Goal: Information Seeking & Learning: Learn about a topic

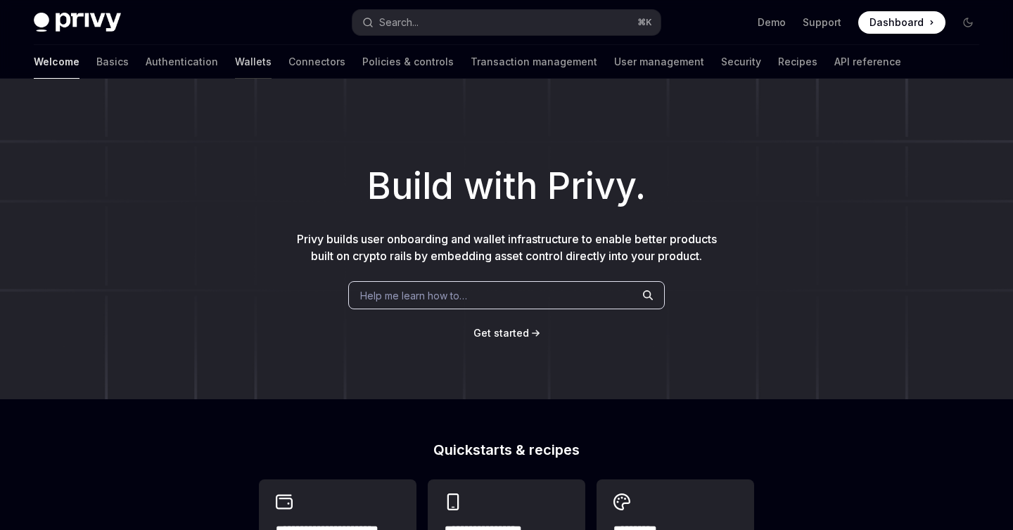
click at [235, 64] on link "Wallets" at bounding box center [253, 62] width 37 height 34
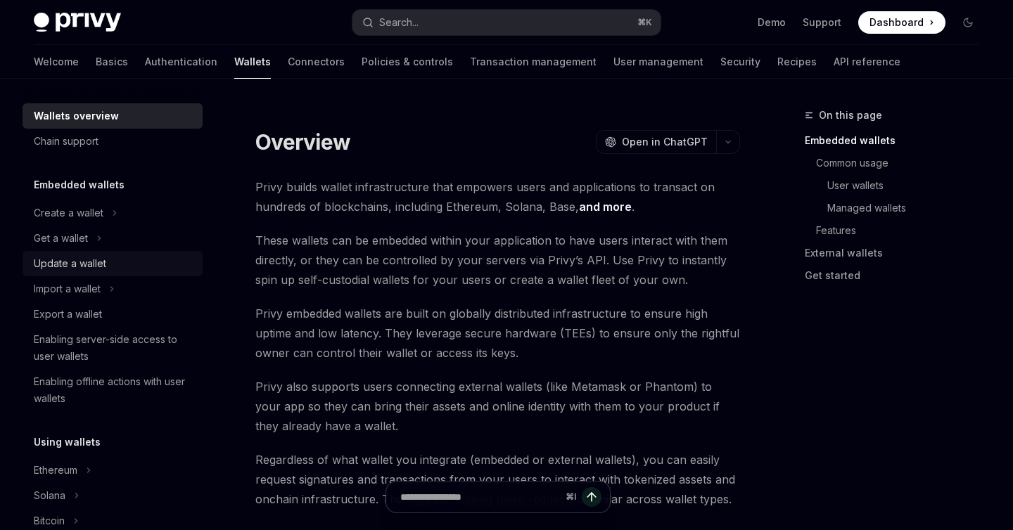
scroll to position [6, 0]
click at [113, 290] on icon "Toggle Import a wallet section" at bounding box center [112, 288] width 2 height 4
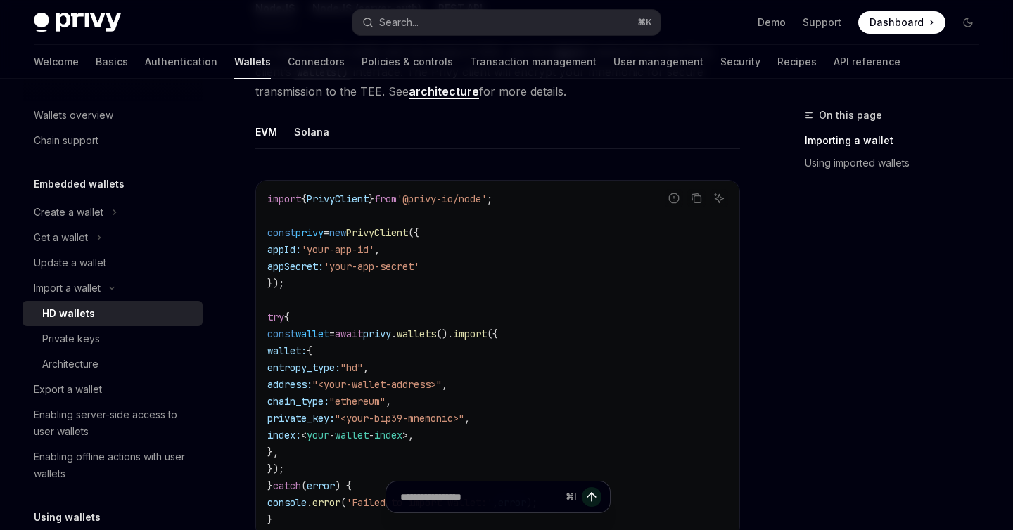
scroll to position [480, 0]
click at [63, 241] on div "Get a wallet" at bounding box center [61, 237] width 54 height 17
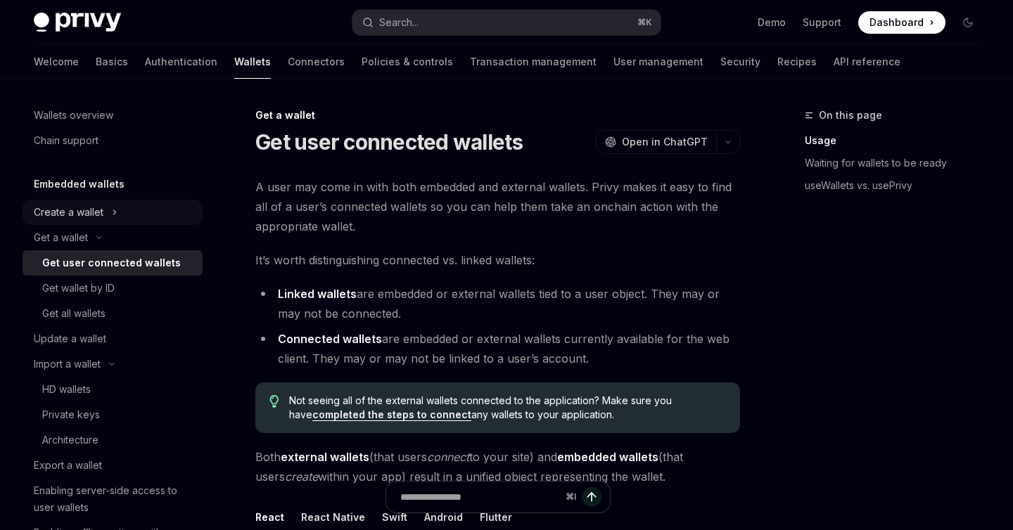
click at [63, 205] on div "Create a wallet" at bounding box center [69, 212] width 70 height 17
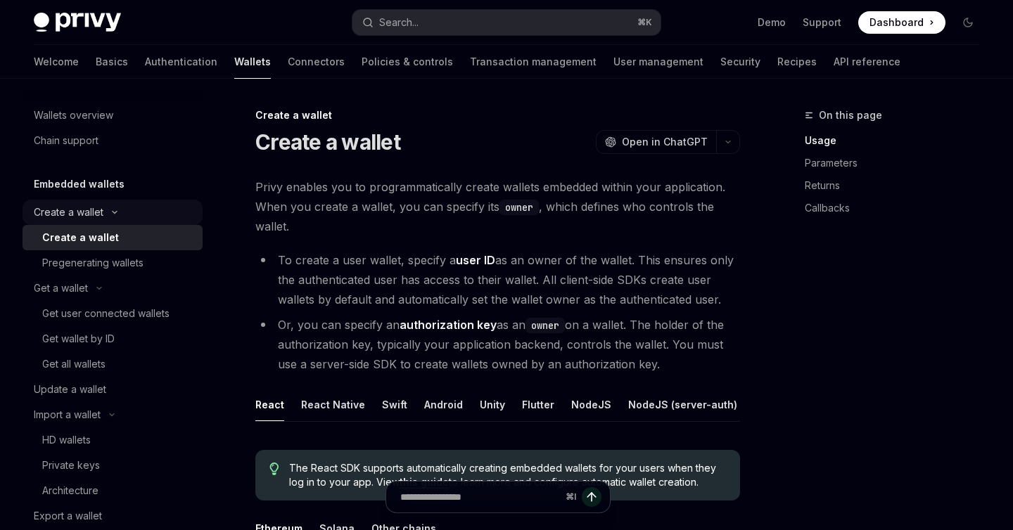
click at [63, 205] on div "Create a wallet" at bounding box center [69, 212] width 70 height 17
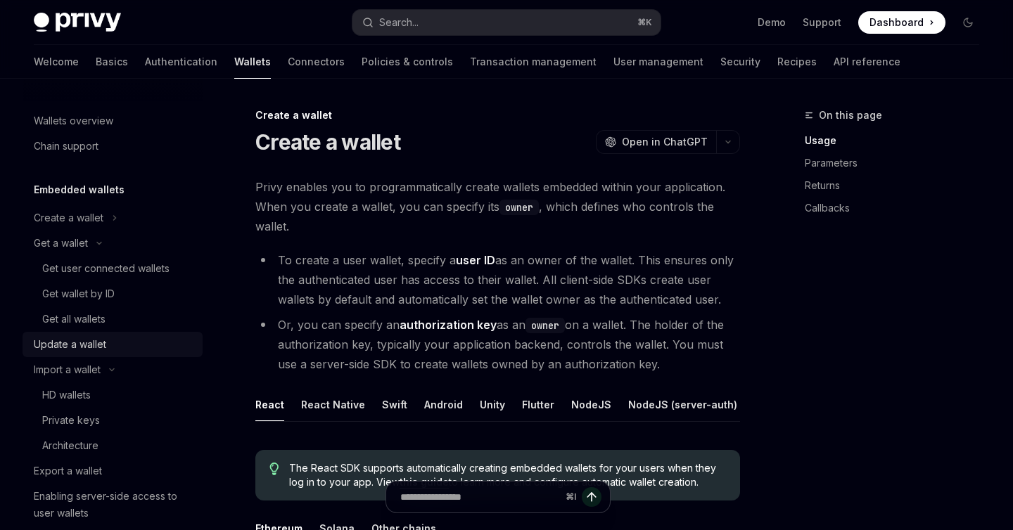
click at [97, 354] on link "Update a wallet" at bounding box center [113, 344] width 180 height 25
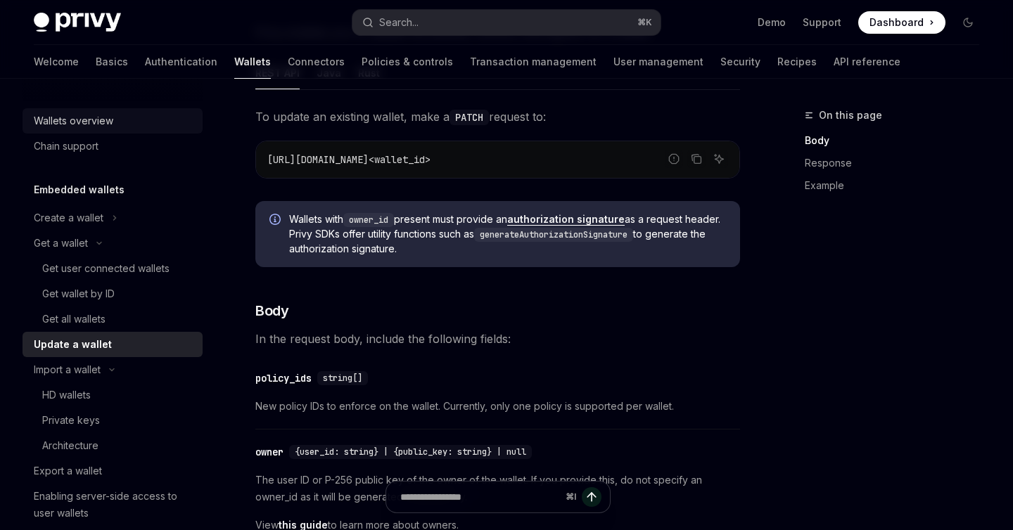
scroll to position [139, 0]
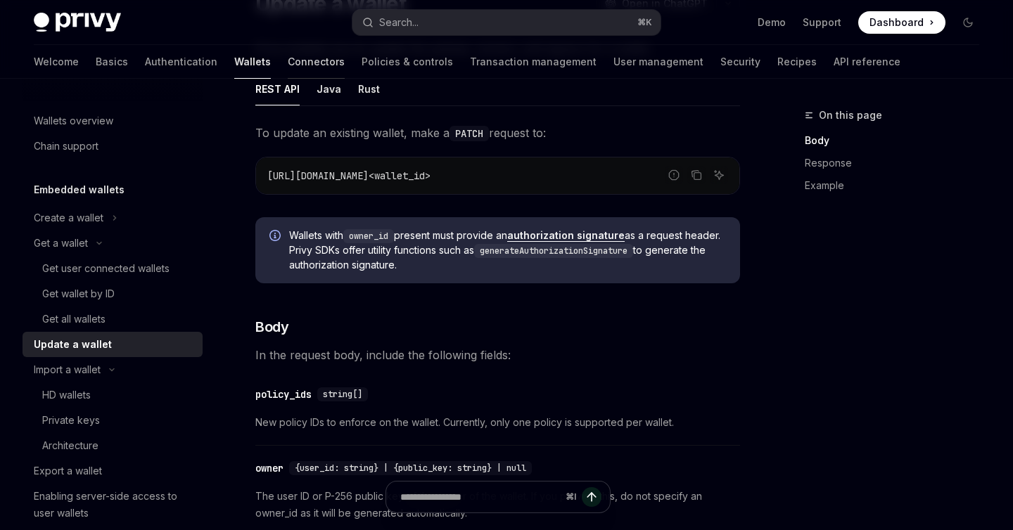
click at [288, 67] on link "Connectors" at bounding box center [316, 62] width 57 height 34
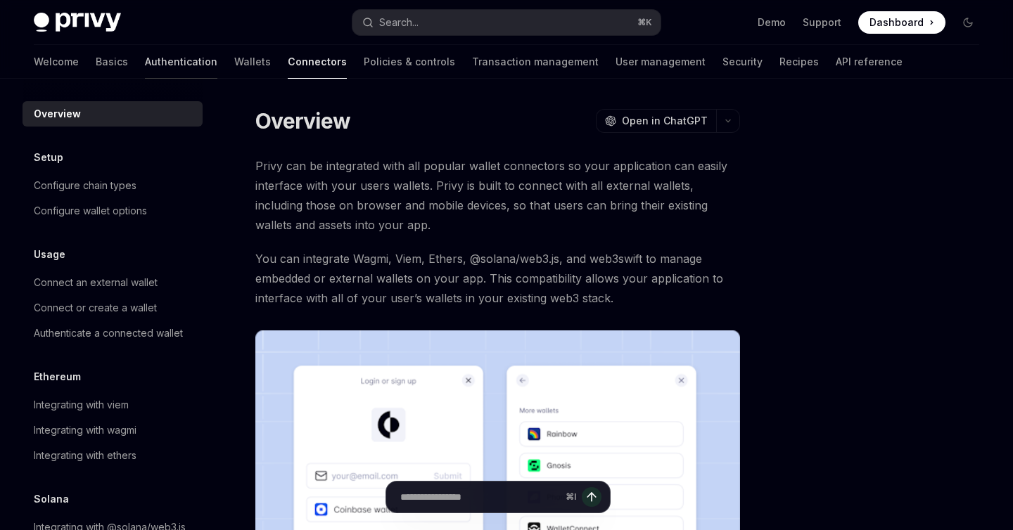
click at [145, 73] on link "Authentication" at bounding box center [181, 62] width 72 height 34
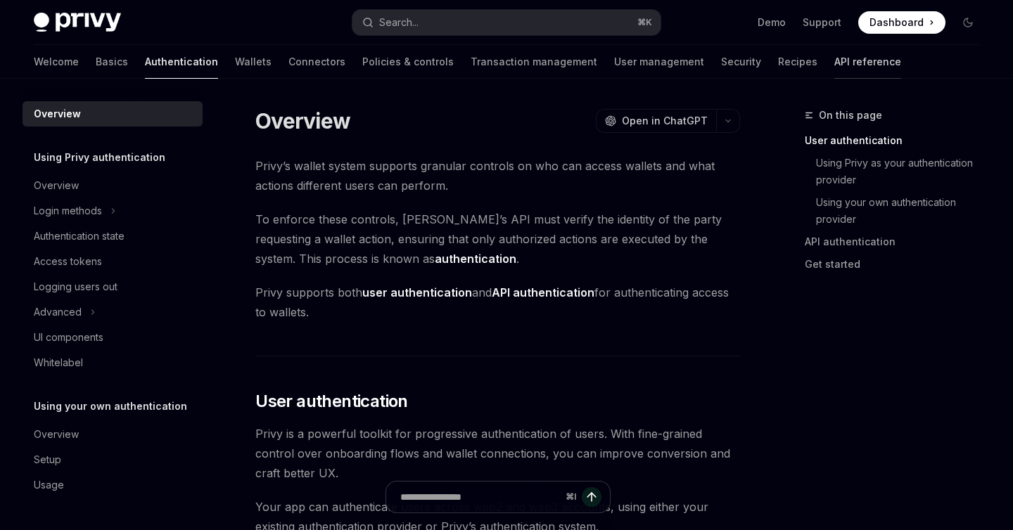
click at [834, 61] on link "API reference" at bounding box center [867, 62] width 67 height 34
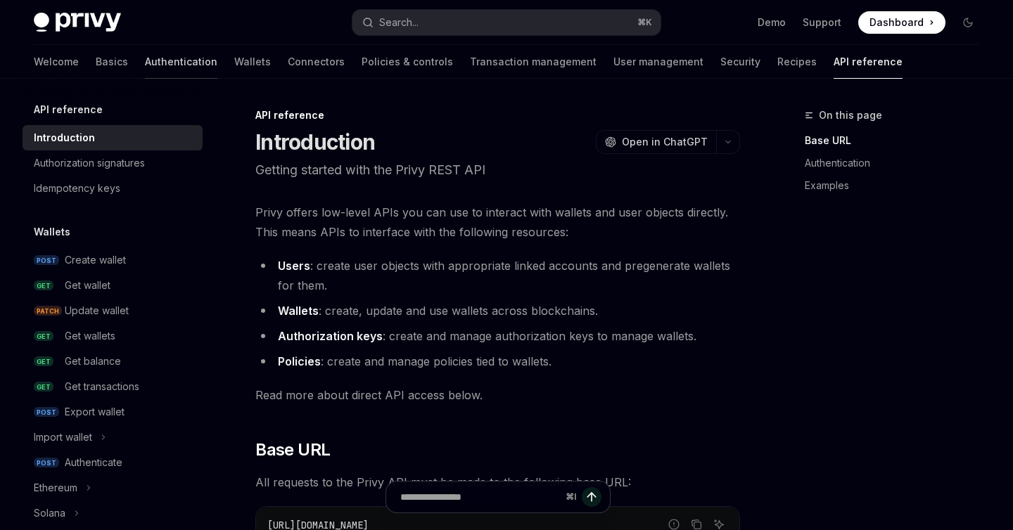
click at [145, 56] on link "Authentication" at bounding box center [181, 62] width 72 height 34
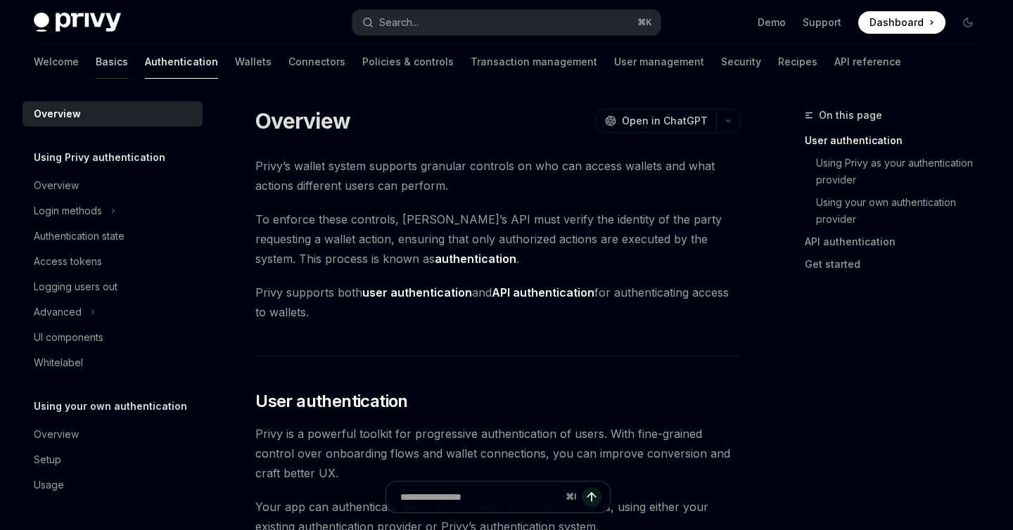
click at [96, 67] on link "Basics" at bounding box center [112, 62] width 32 height 34
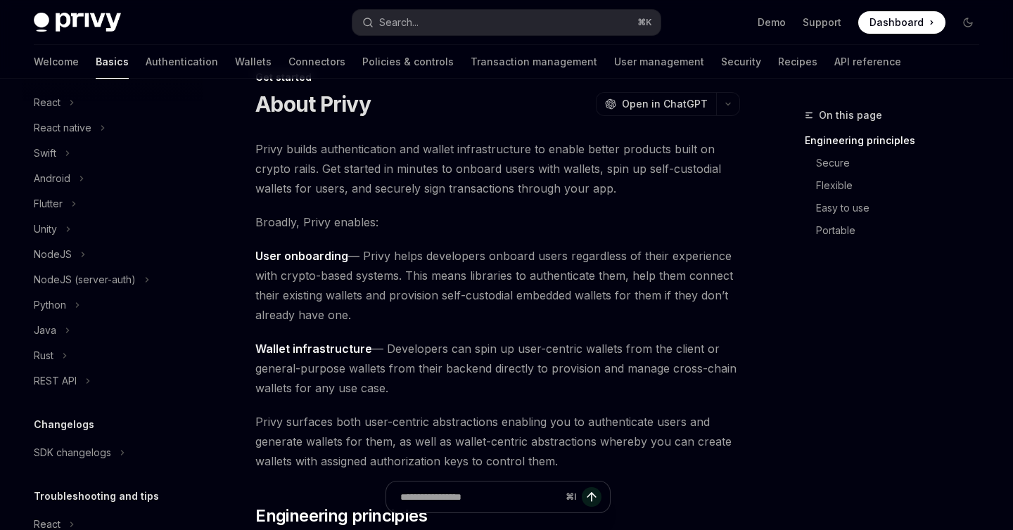
scroll to position [134, 0]
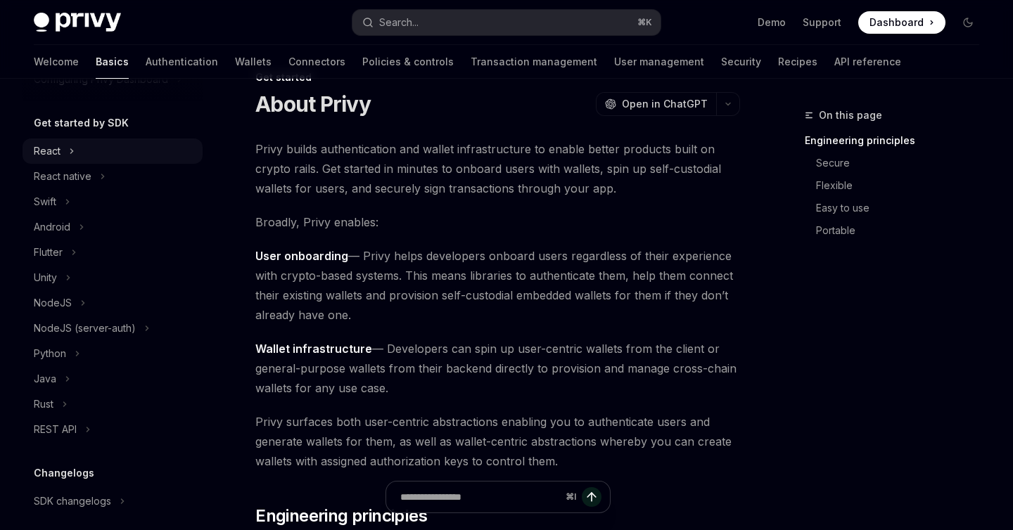
click at [60, 153] on button "React" at bounding box center [113, 151] width 180 height 25
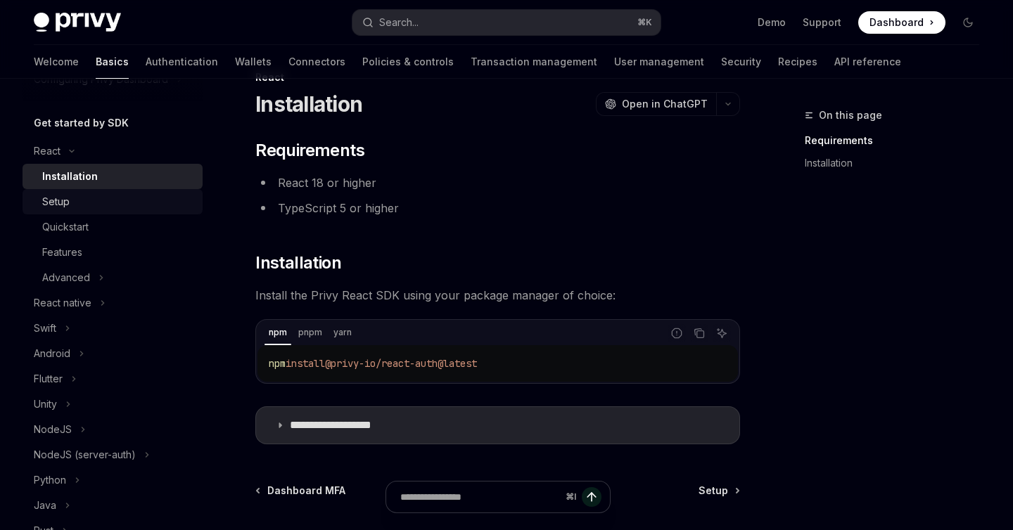
click at [77, 199] on div "Setup" at bounding box center [118, 201] width 152 height 17
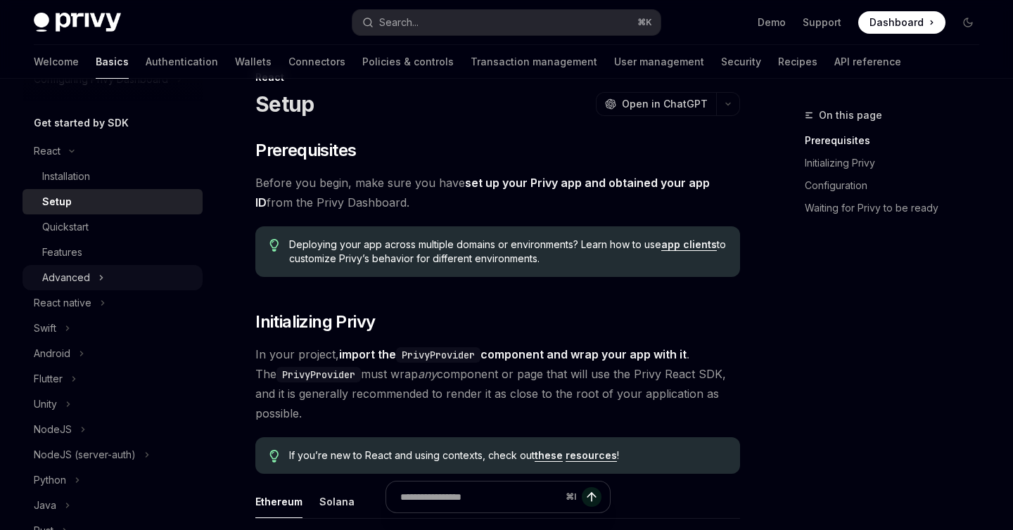
click at [91, 282] on button "Advanced" at bounding box center [113, 277] width 180 height 25
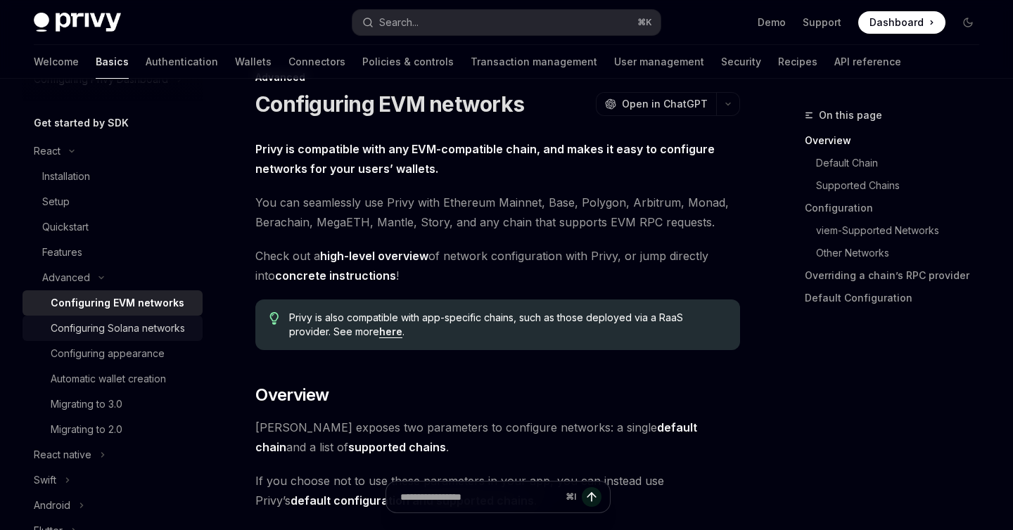
scroll to position [148, 0]
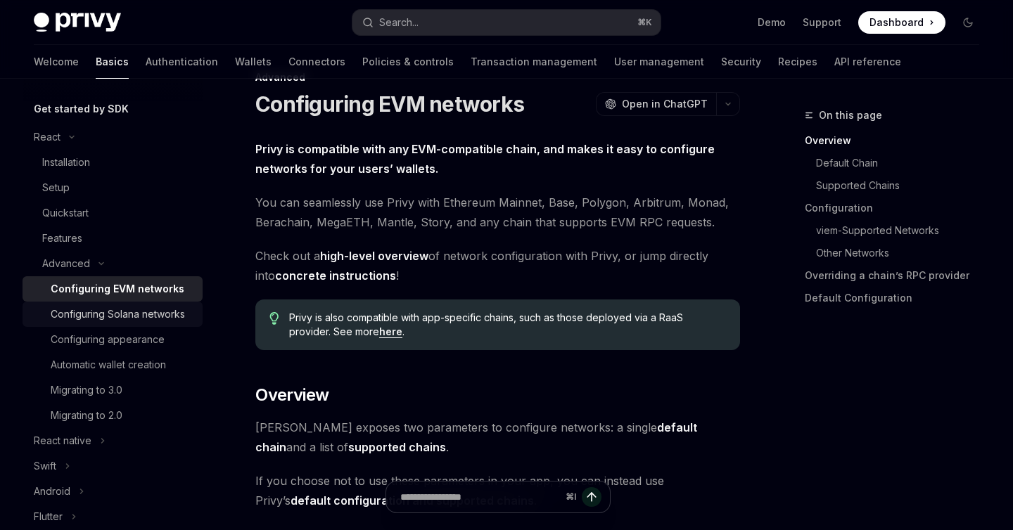
click at [88, 312] on div "Configuring Solana networks" at bounding box center [118, 314] width 134 height 17
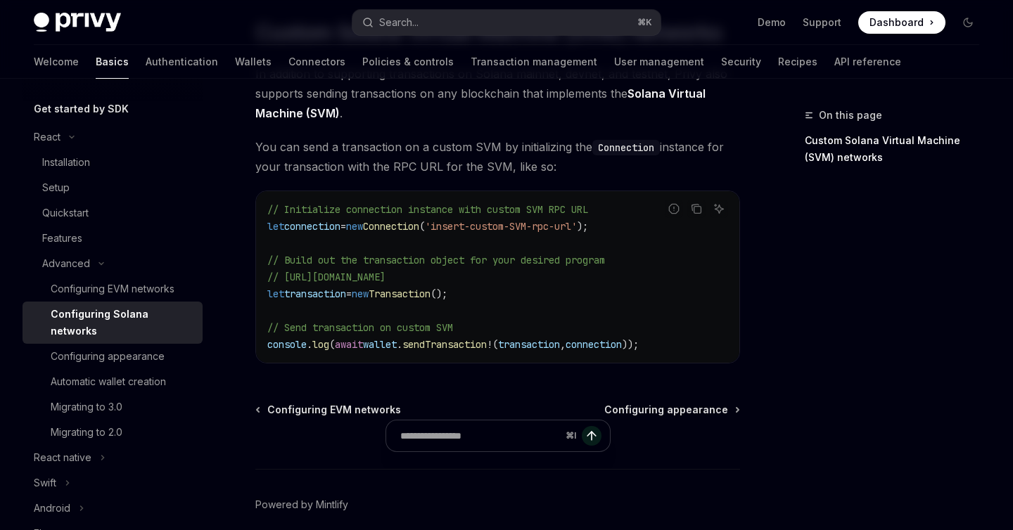
scroll to position [805, 0]
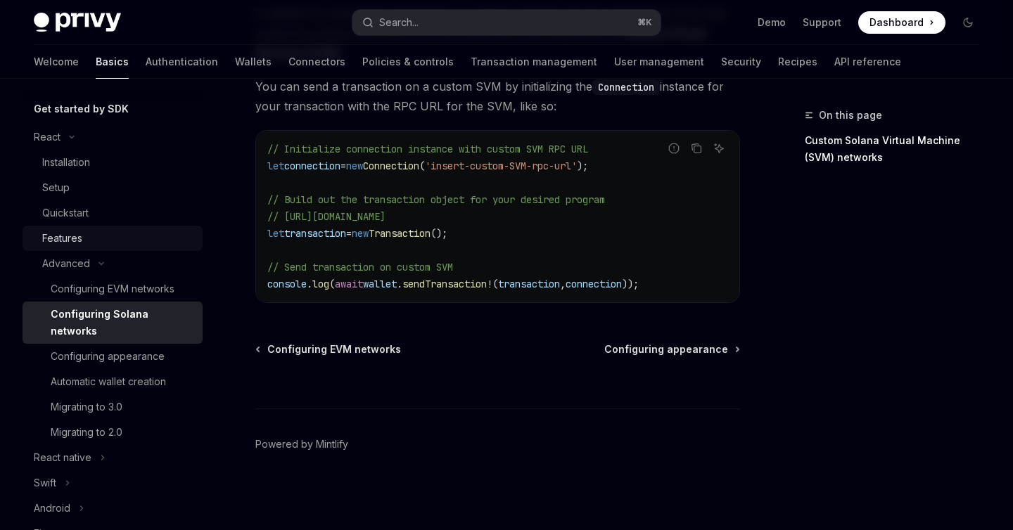
click at [66, 231] on div "Features" at bounding box center [62, 238] width 40 height 17
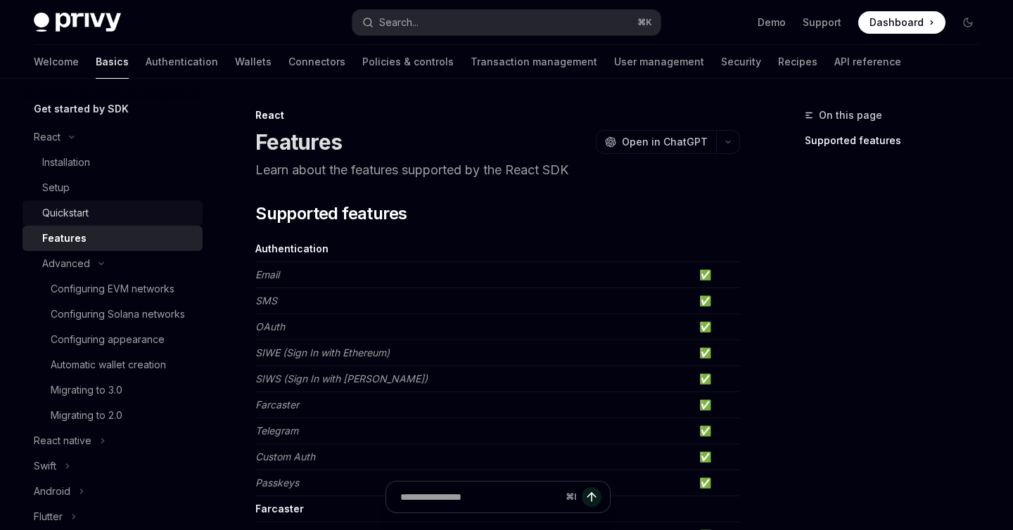
click at [75, 219] on div "Quickstart" at bounding box center [65, 213] width 46 height 17
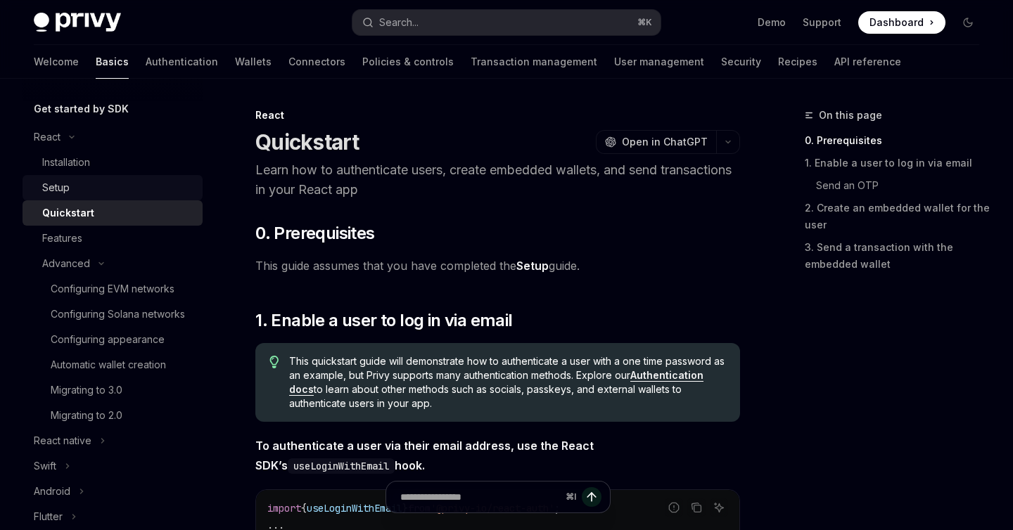
click at [65, 184] on div "Setup" at bounding box center [55, 187] width 27 height 17
type textarea "*"
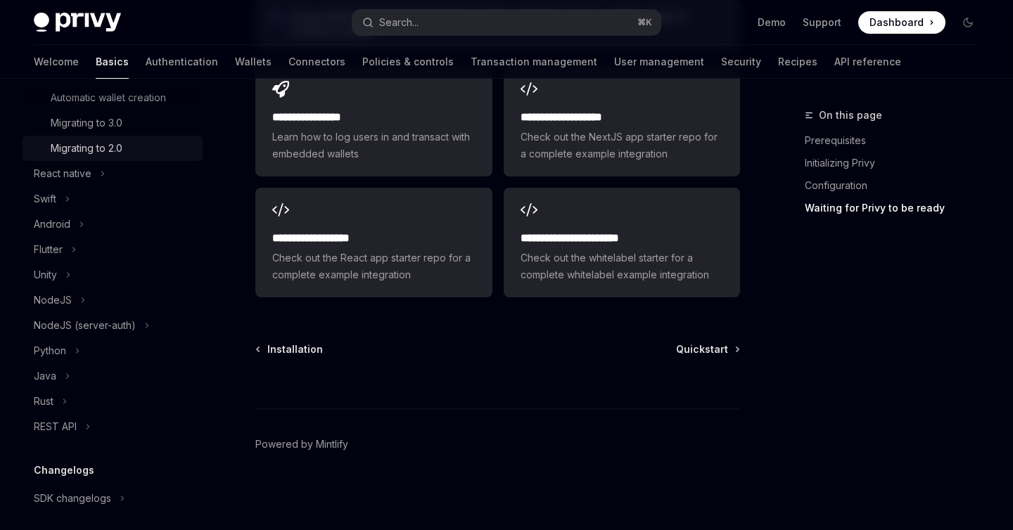
scroll to position [547, 0]
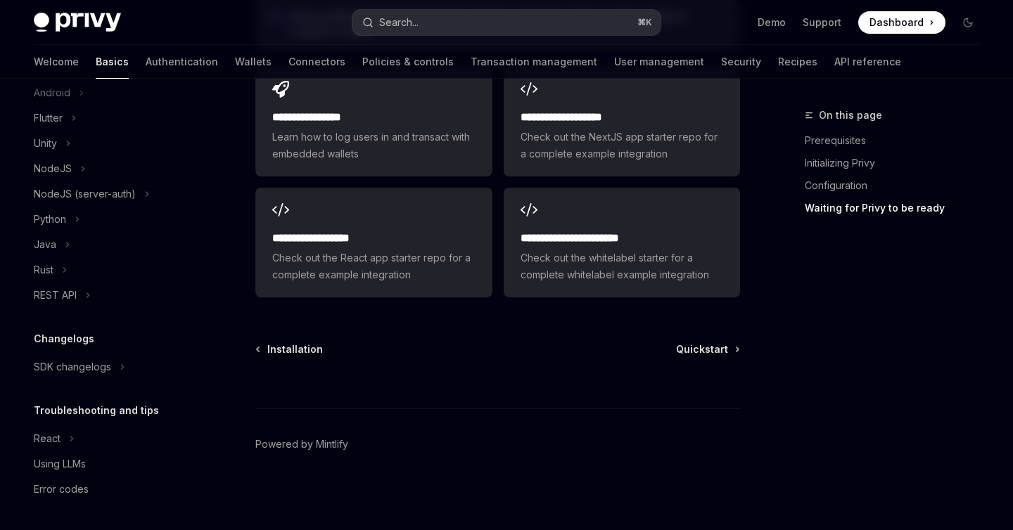
click at [438, 31] on button "Search... ⌘ K" at bounding box center [505, 22] width 307 height 25
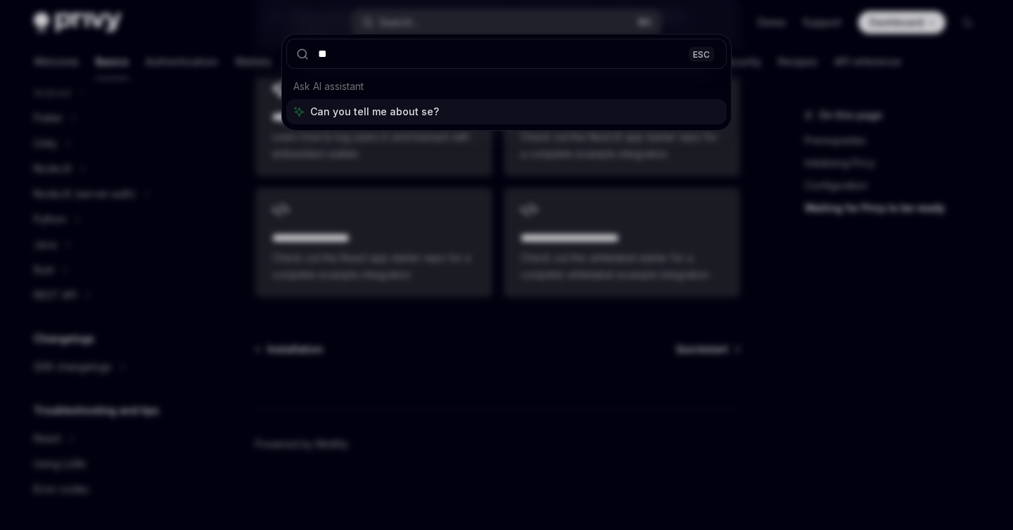
type input "*"
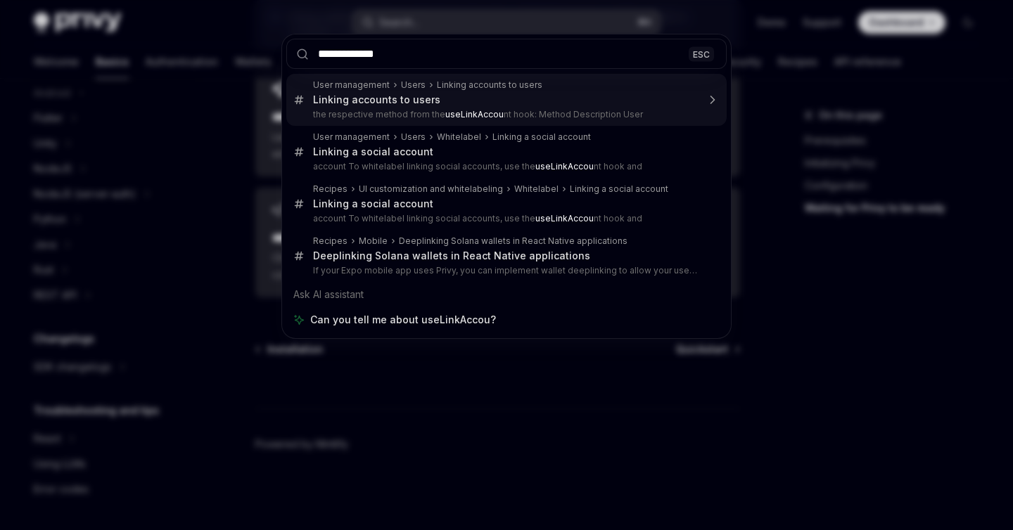
type input "**********"
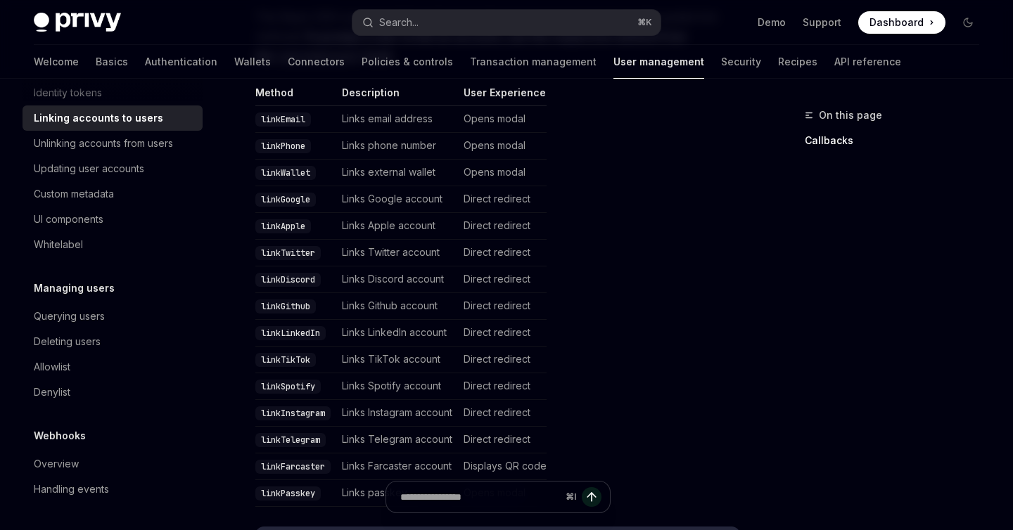
scroll to position [342, 0]
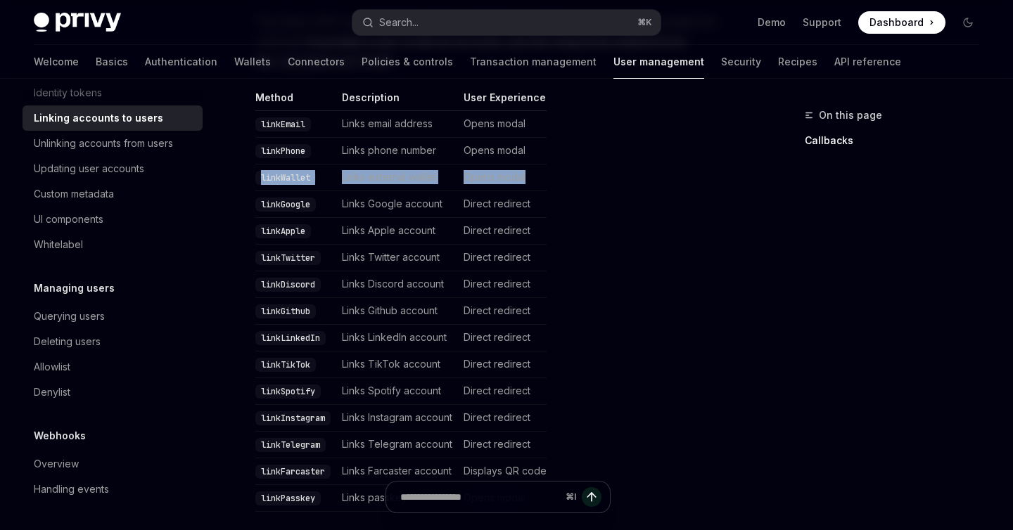
drag, startPoint x: 259, startPoint y: 158, endPoint x: 558, endPoint y: 158, distance: 298.9
click at [558, 158] on table "Method Description User Experience linkEmail Links email address Opens modal li…" at bounding box center [497, 301] width 485 height 421
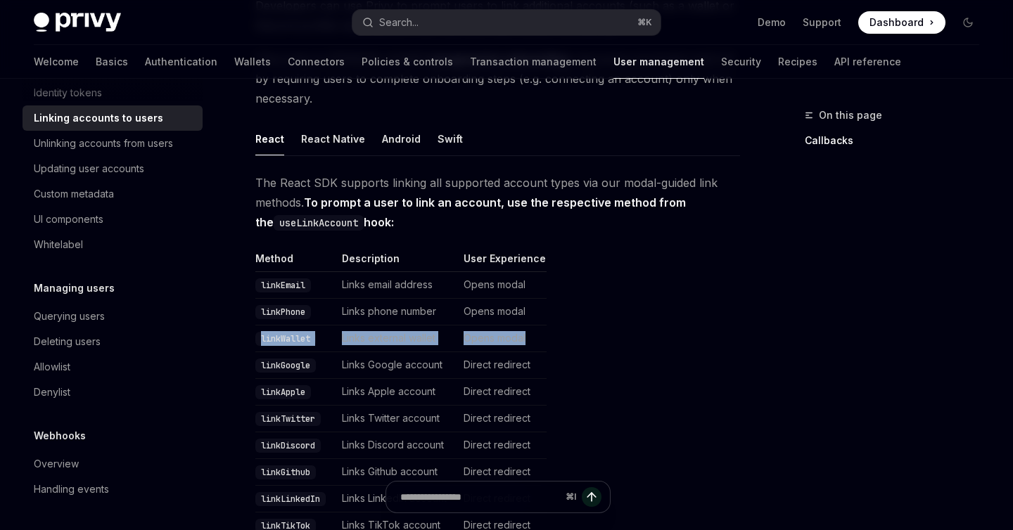
scroll to position [151, 0]
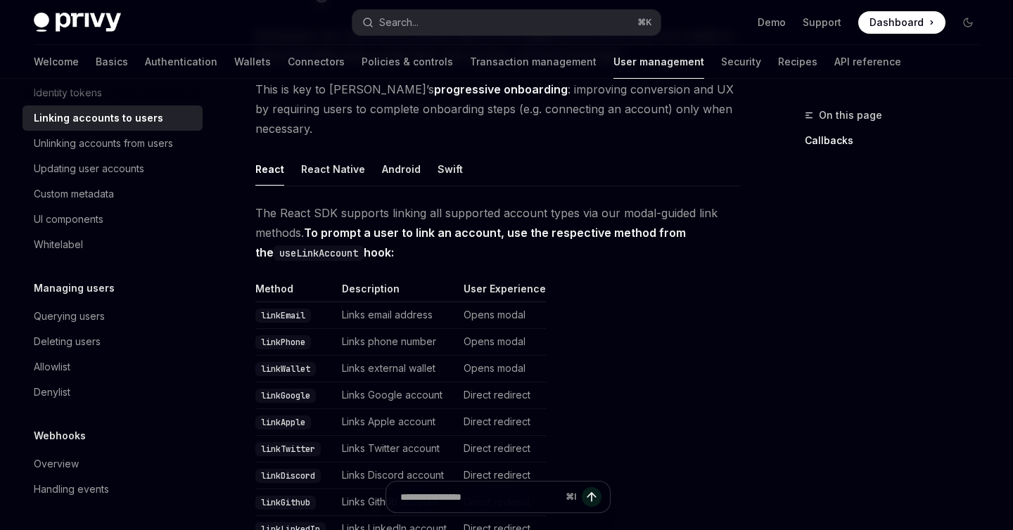
click at [398, 356] on td "Links external wallet" at bounding box center [397, 369] width 122 height 27
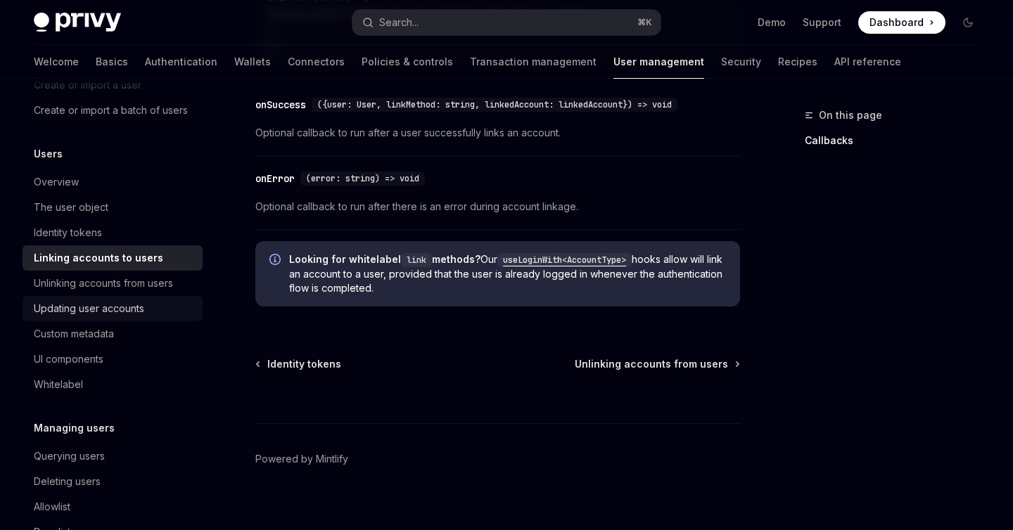
scroll to position [118, 0]
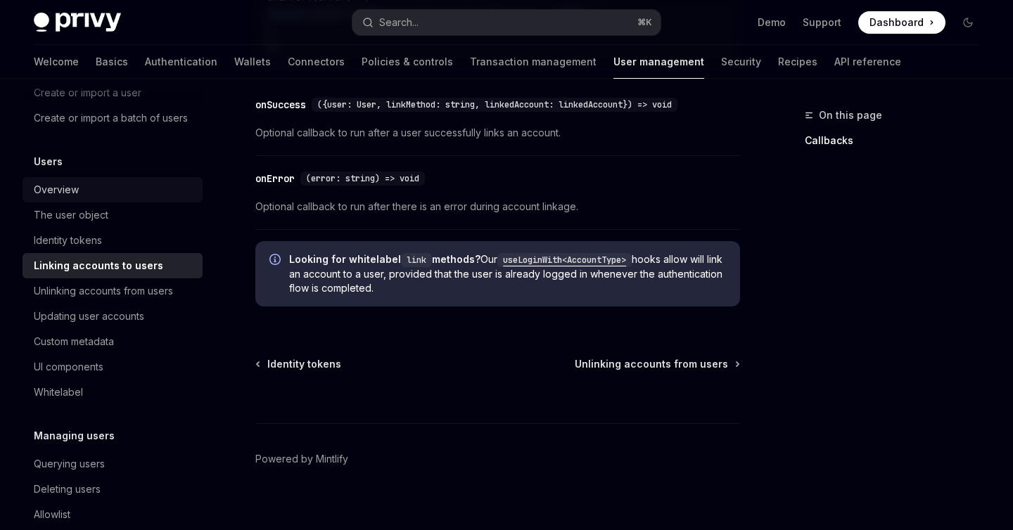
click at [65, 190] on div "Overview" at bounding box center [56, 189] width 45 height 17
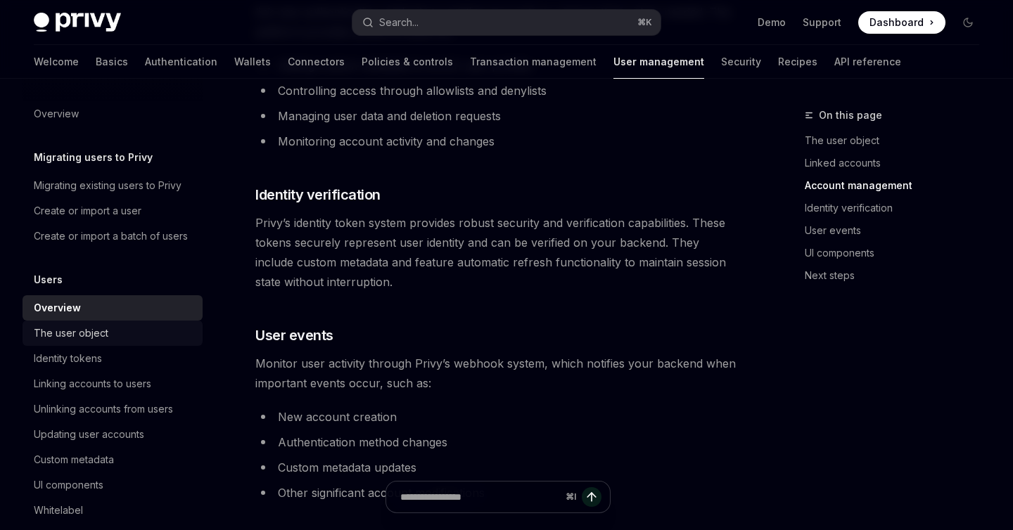
click at [65, 336] on div "The user object" at bounding box center [71, 333] width 75 height 17
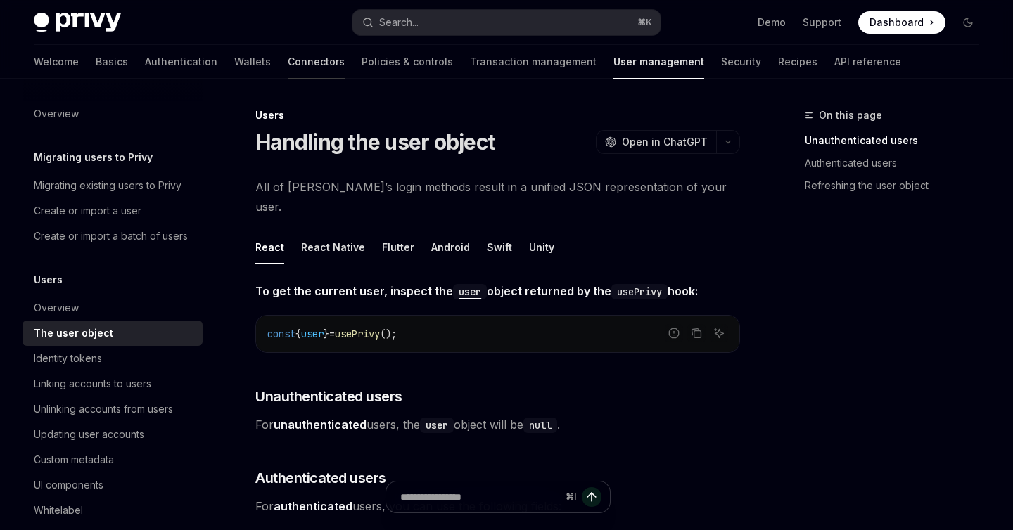
click at [288, 60] on link "Connectors" at bounding box center [316, 62] width 57 height 34
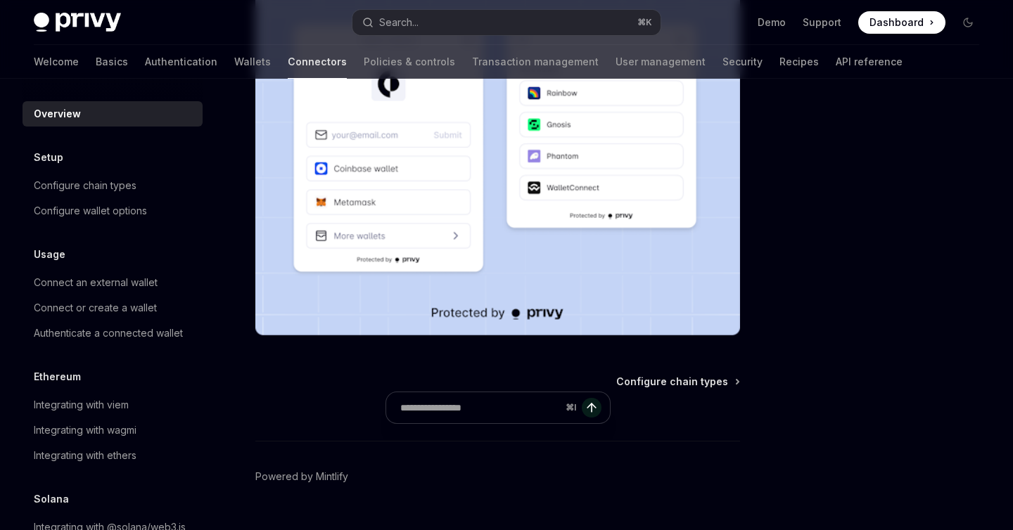
scroll to position [357, 0]
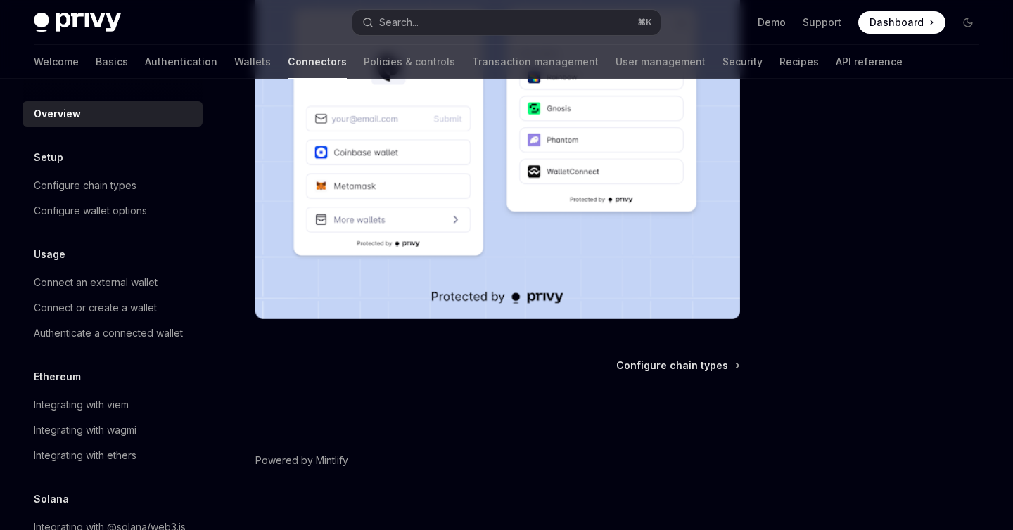
click at [681, 381] on div "⌘ I" at bounding box center [497, 399] width 485 height 52
click at [675, 371] on span "Configure chain types" at bounding box center [672, 366] width 112 height 14
type textarea "*"
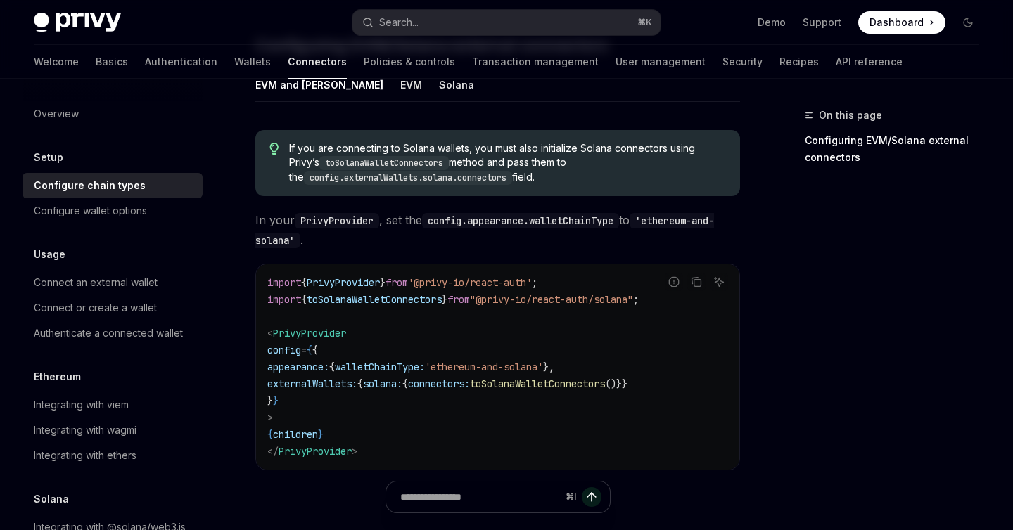
scroll to position [257, 0]
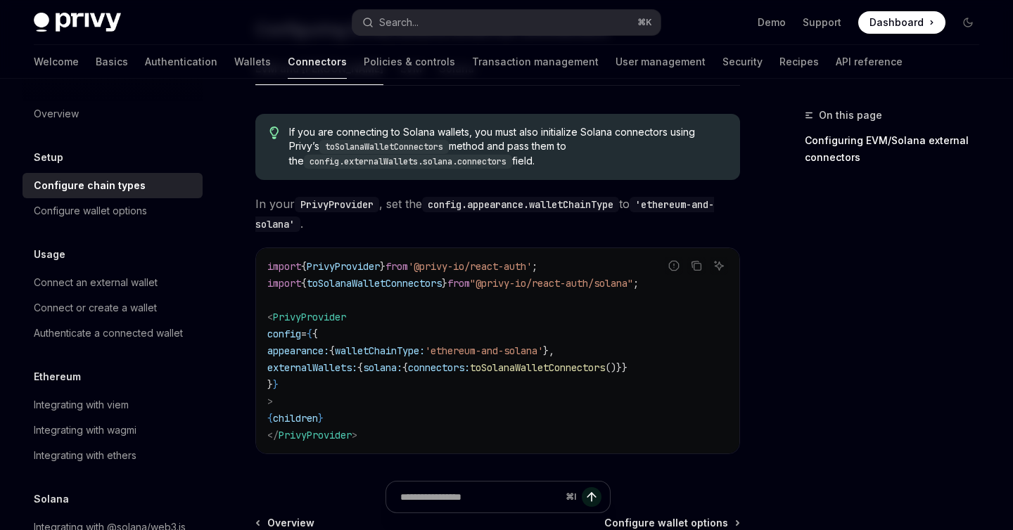
click at [361, 269] on span "PrivyProvider" at bounding box center [343, 266] width 73 height 13
copy span "PrivyProvider"
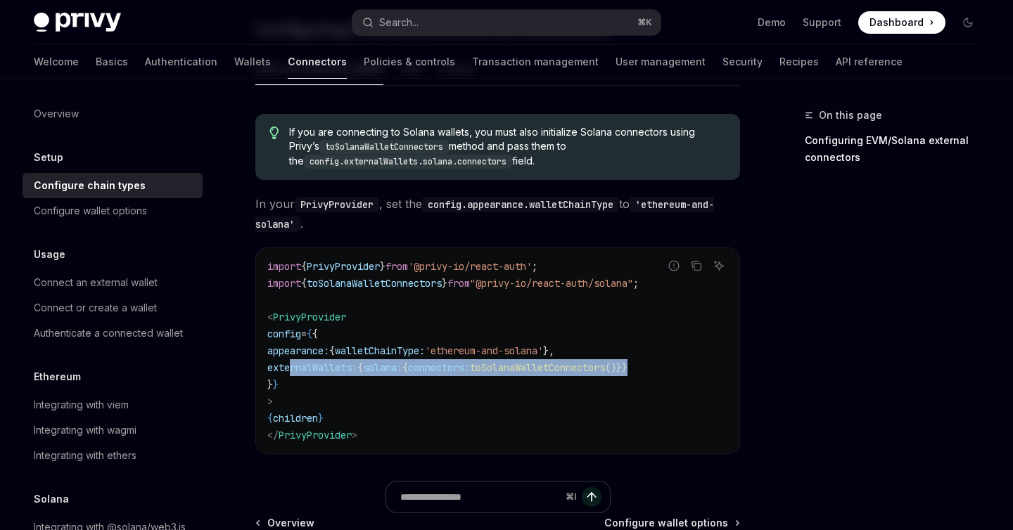
drag, startPoint x: 291, startPoint y: 370, endPoint x: 691, endPoint y: 371, distance: 400.1
click at [691, 371] on code "import { PrivyProvider } from '@privy-io/react-auth' ; import { toSolanaWalletC…" at bounding box center [497, 351] width 461 height 186
copy span "externalWallets: { solana: { connectors: toSolanaWalletConnectors ()}}"
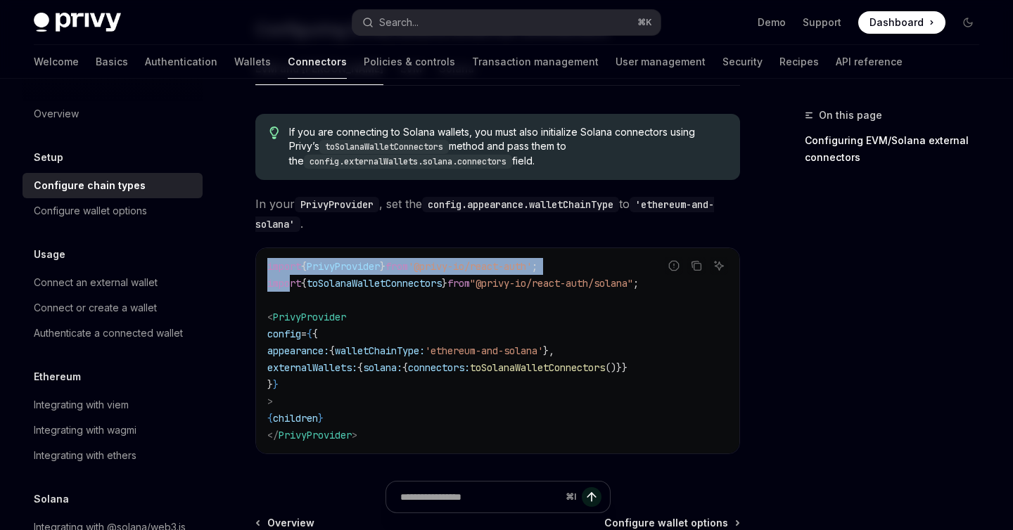
drag, startPoint x: 679, startPoint y: 286, endPoint x: 293, endPoint y: 290, distance: 386.1
click at [293, 290] on div "Report incorrect code Copy Ask AI import { PrivyProvider } from '@privy-io/reac…" at bounding box center [497, 351] width 485 height 207
click at [293, 290] on code "import { PrivyProvider } from '@privy-io/react-auth' ; import { toSolanaWalletC…" at bounding box center [497, 351] width 461 height 186
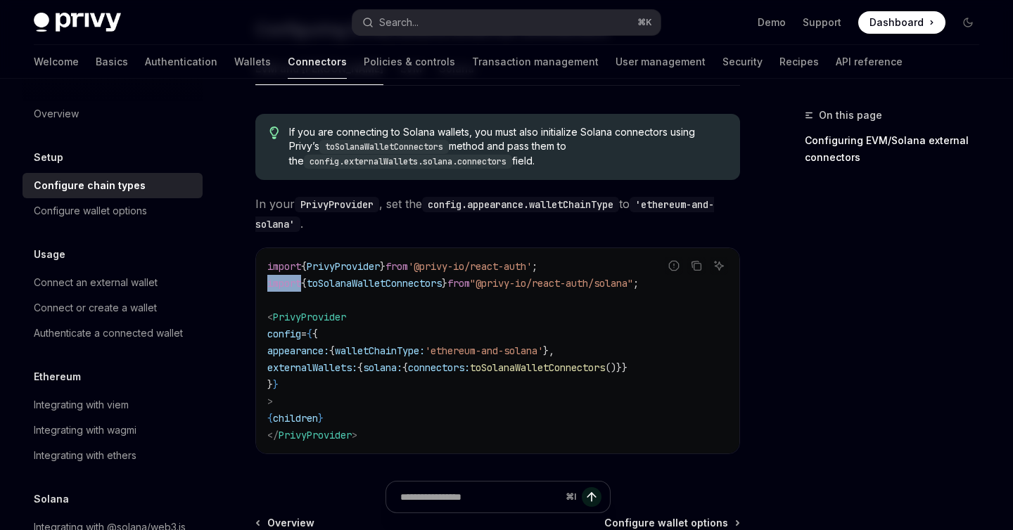
click at [293, 290] on code "import { PrivyProvider } from '@privy-io/react-auth' ; import { toSolanaWalletC…" at bounding box center [497, 351] width 461 height 186
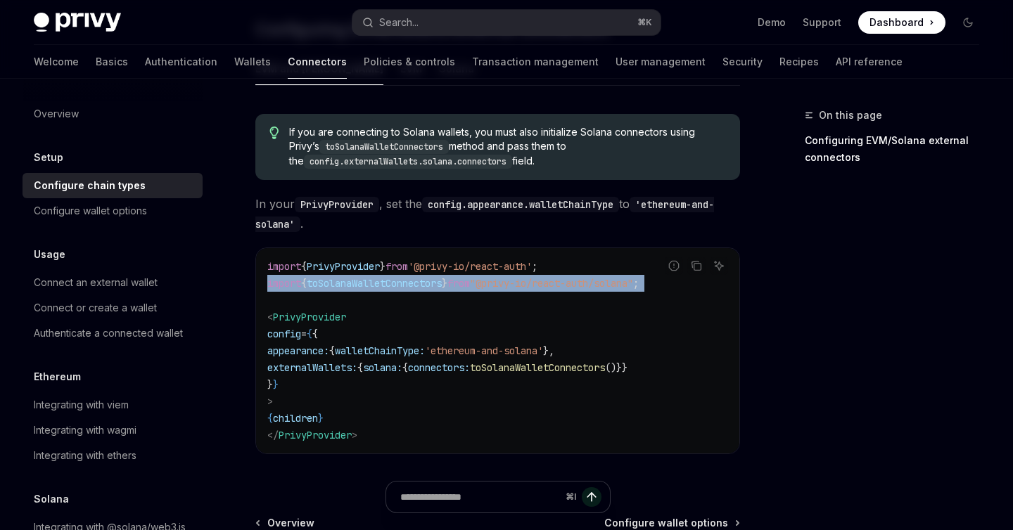
click at [293, 290] on code "import { PrivyProvider } from '@privy-io/react-auth' ; import { toSolanaWalletC…" at bounding box center [497, 351] width 461 height 186
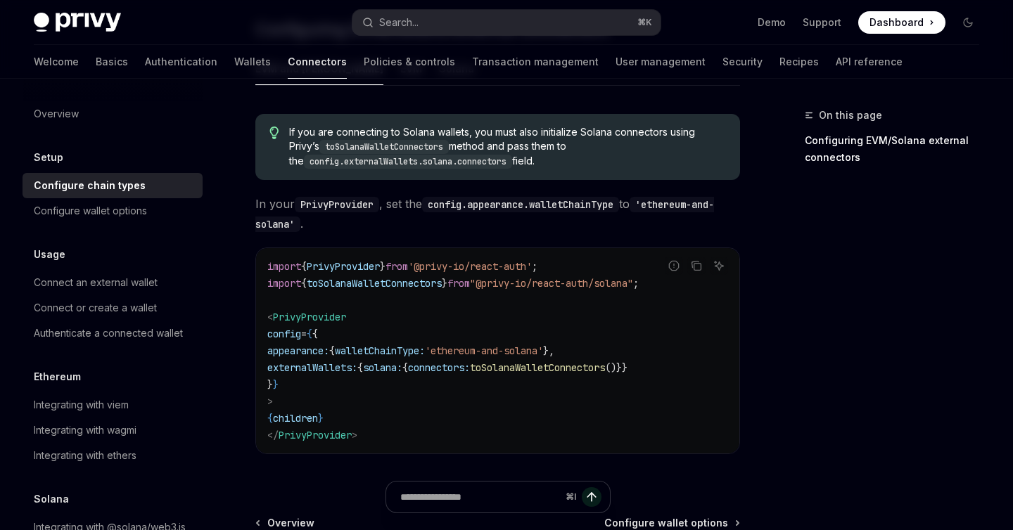
click at [561, 367] on span "toSolanaWalletConnectors" at bounding box center [537, 367] width 135 height 13
copy span "toSolanaWalletConnectors"
click at [453, 41] on div "Privy Docs home page Search... ⌘ K Demo Support Dashboard Dashboard Search..." at bounding box center [506, 22] width 945 height 45
click at [453, 23] on button "Search... ⌘ K" at bounding box center [505, 22] width 307 height 25
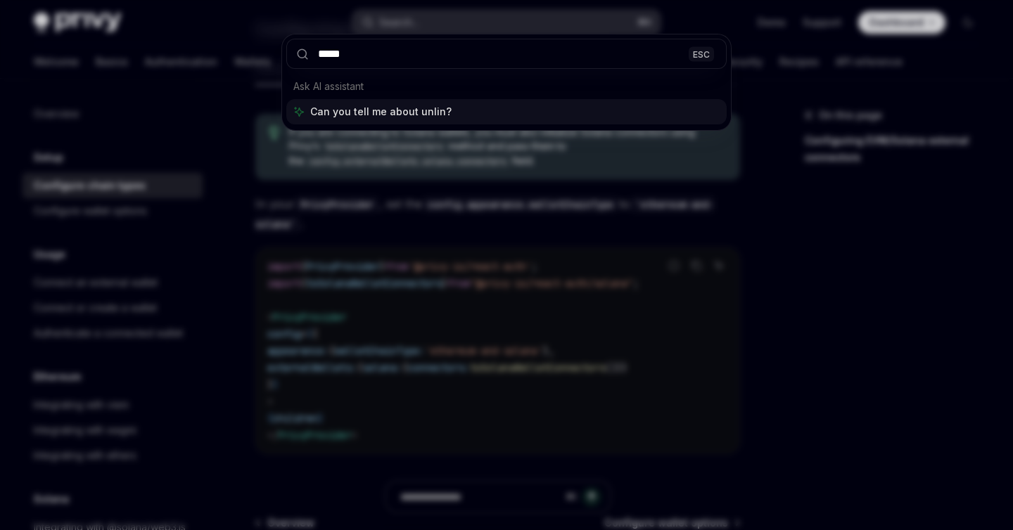
type input "******"
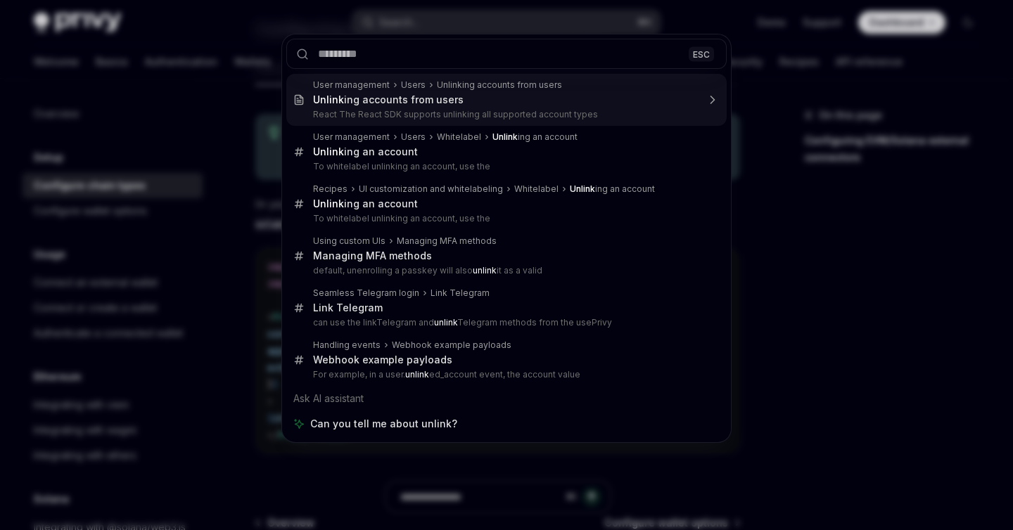
type textarea "*"
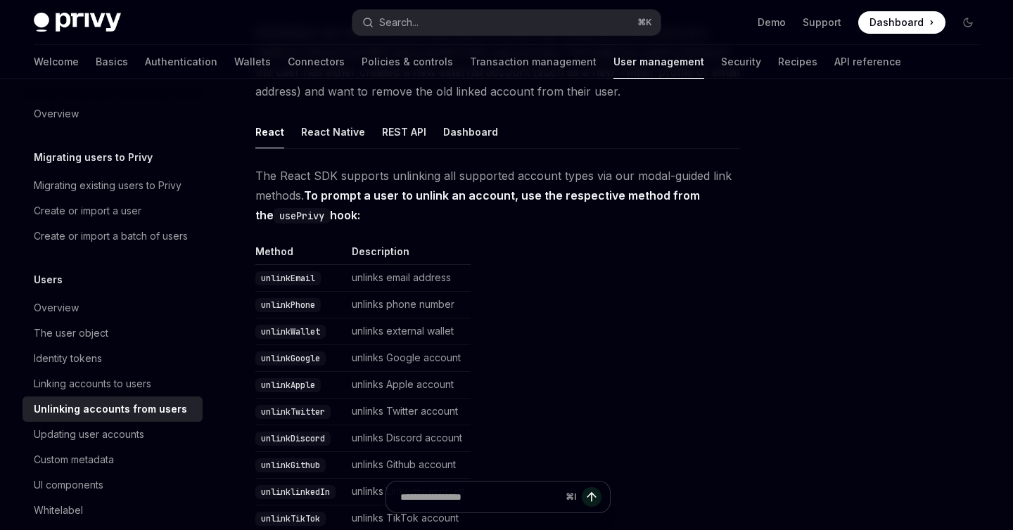
scroll to position [158, 0]
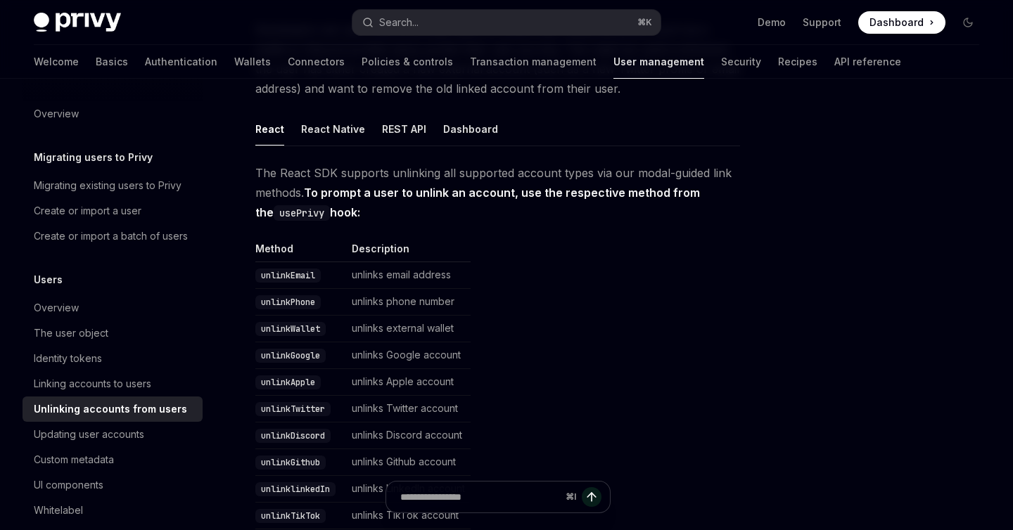
click at [293, 331] on code "unlinkWallet" at bounding box center [290, 329] width 70 height 14
copy code "unlinkWallet"
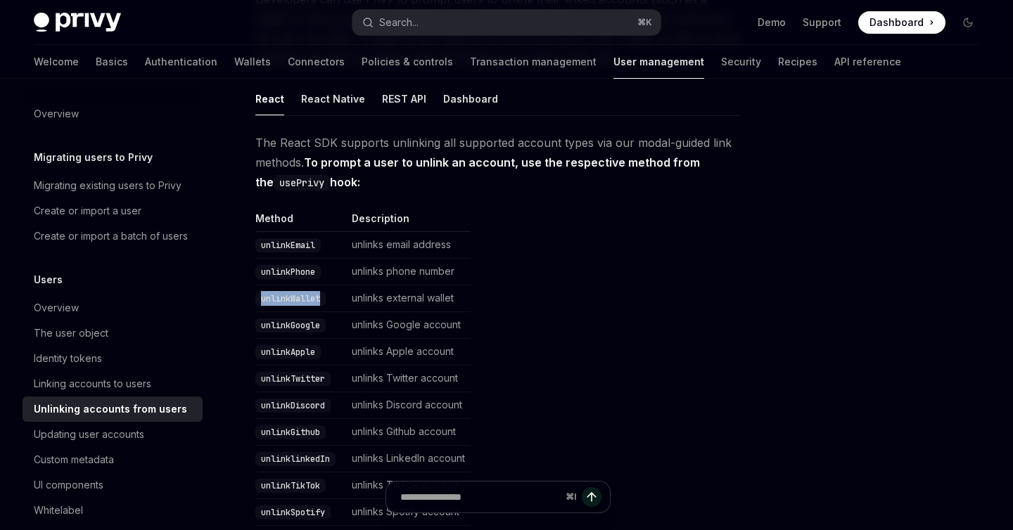
scroll to position [154, 0]
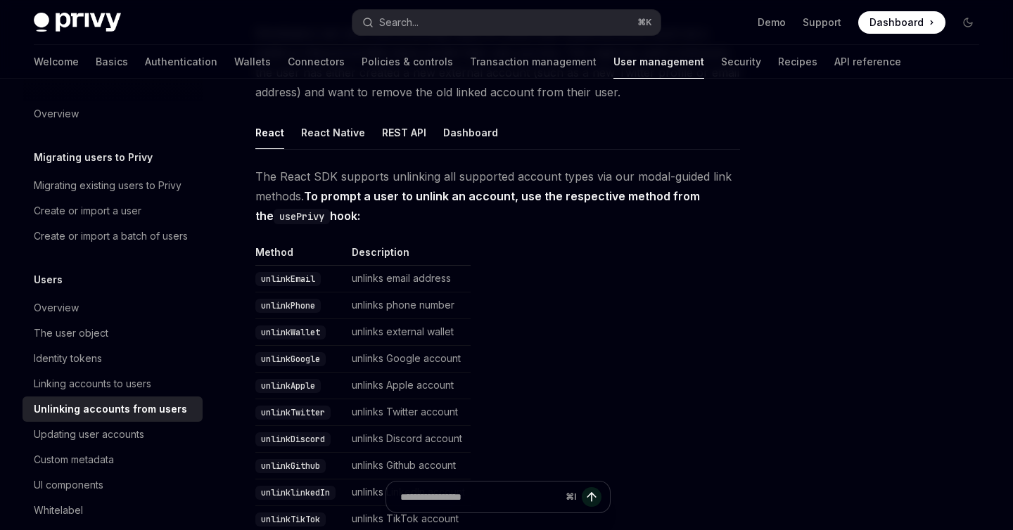
click at [404, 189] on strong "To prompt a user to unlink an account, use the respective method from the usePr…" at bounding box center [477, 206] width 444 height 34
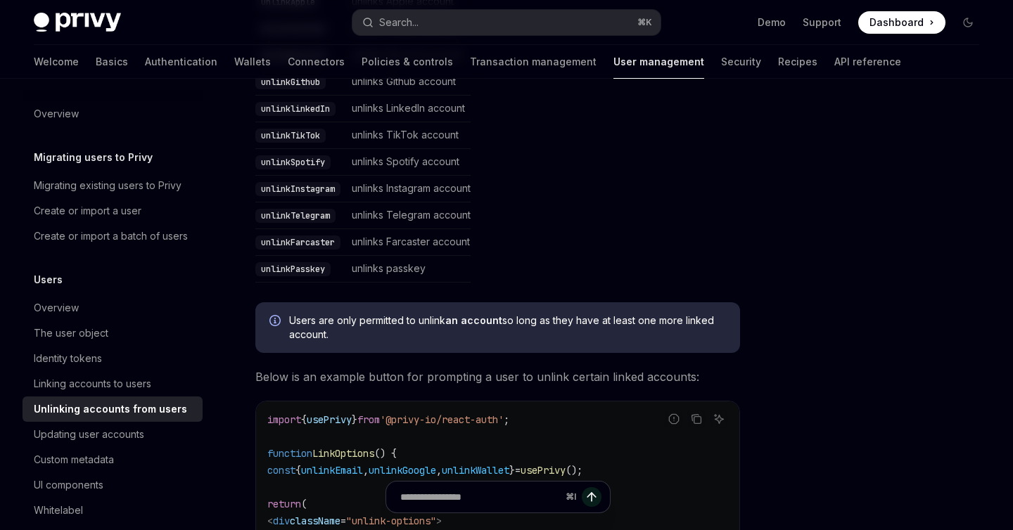
scroll to position [640, 0]
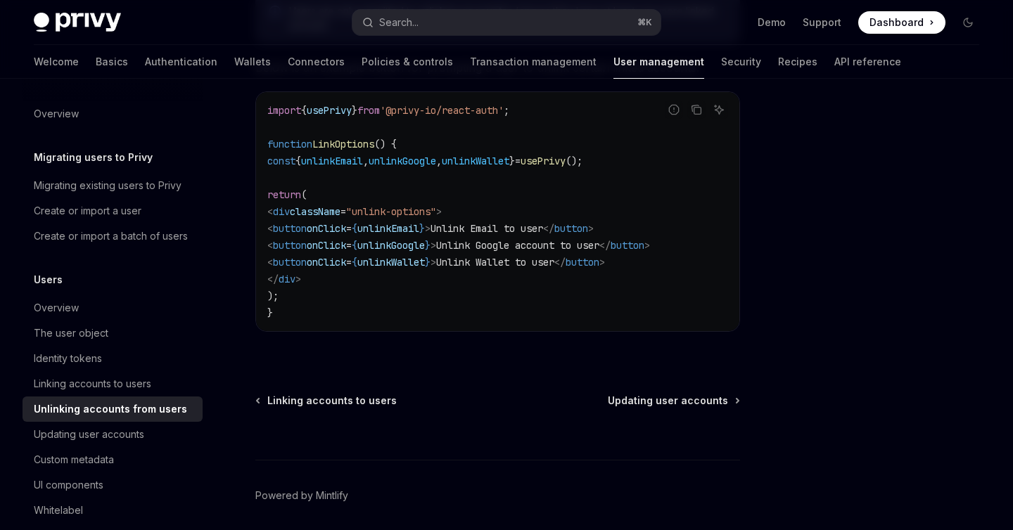
scroll to position [899, 0]
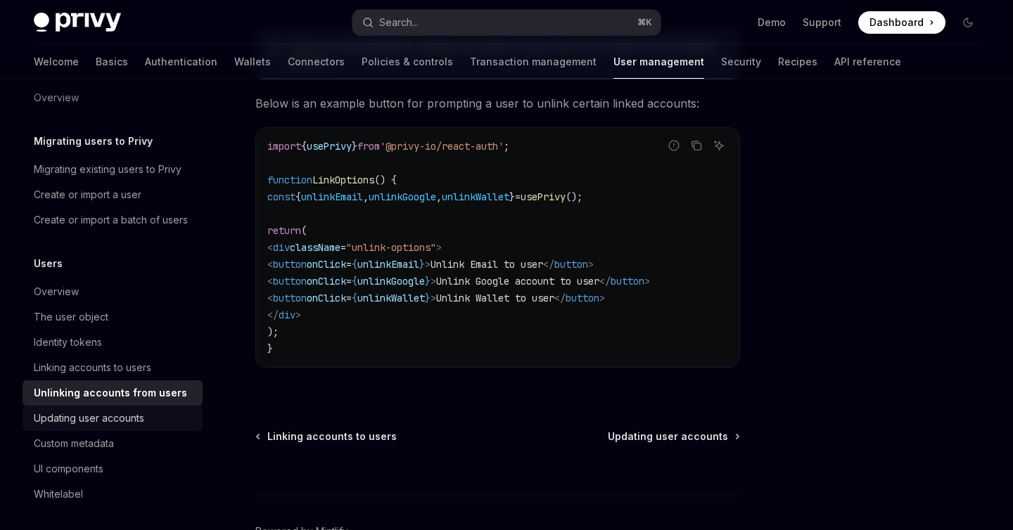
scroll to position [18, 0]
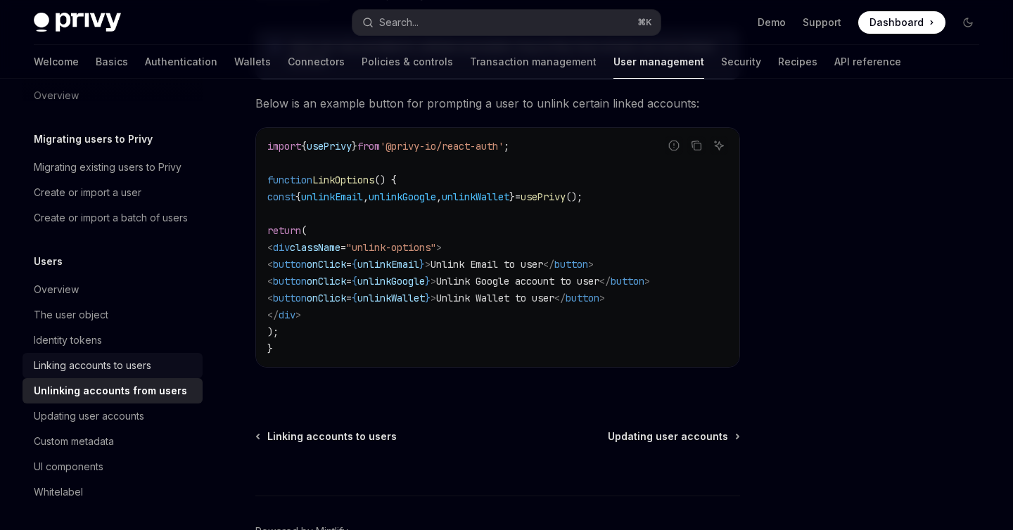
click at [106, 372] on div "Linking accounts to users" at bounding box center [92, 365] width 117 height 17
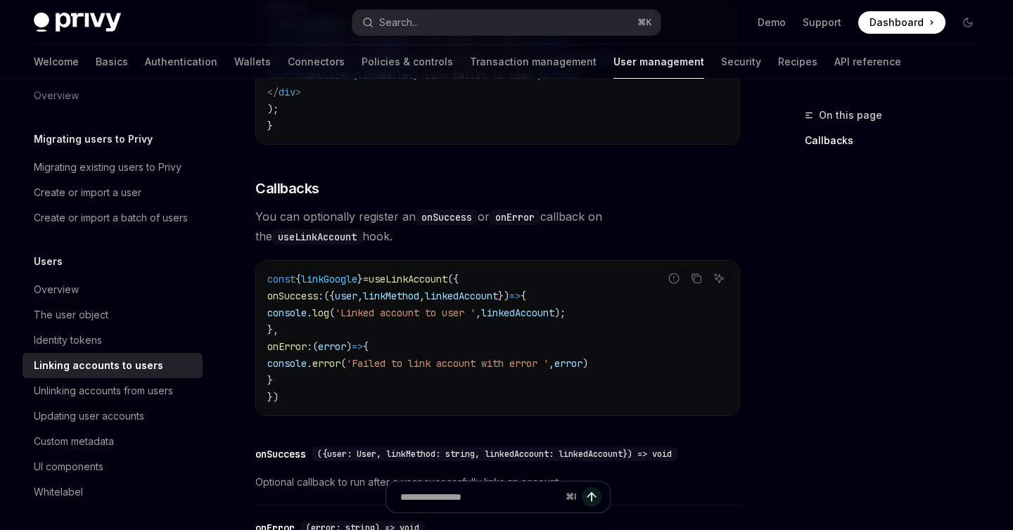
scroll to position [1418, 0]
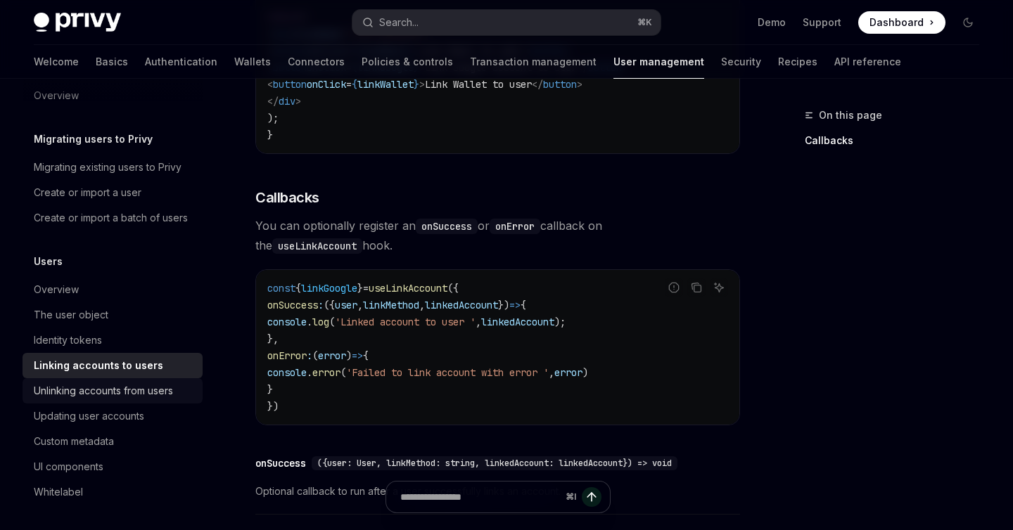
click at [86, 396] on div "Unlinking accounts from users" at bounding box center [103, 391] width 139 height 17
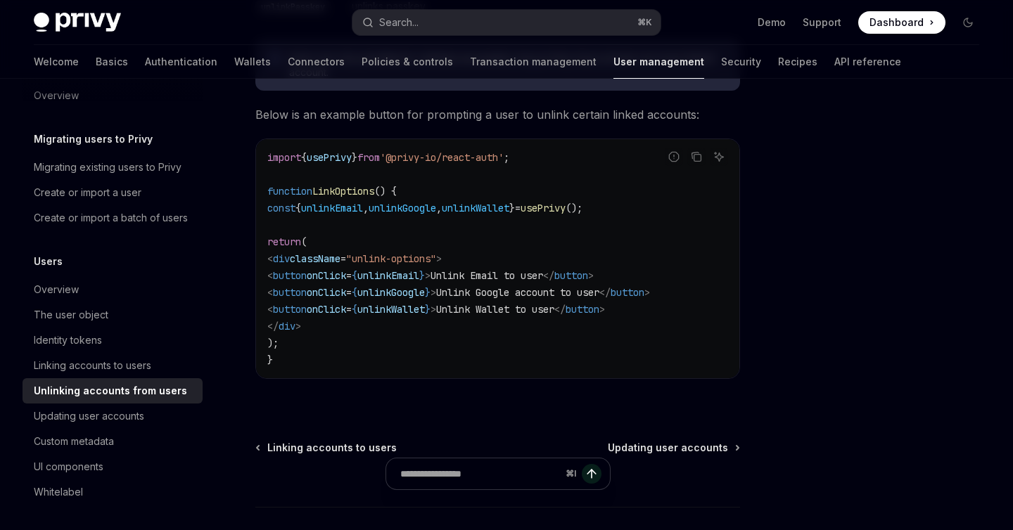
scroll to position [895, 0]
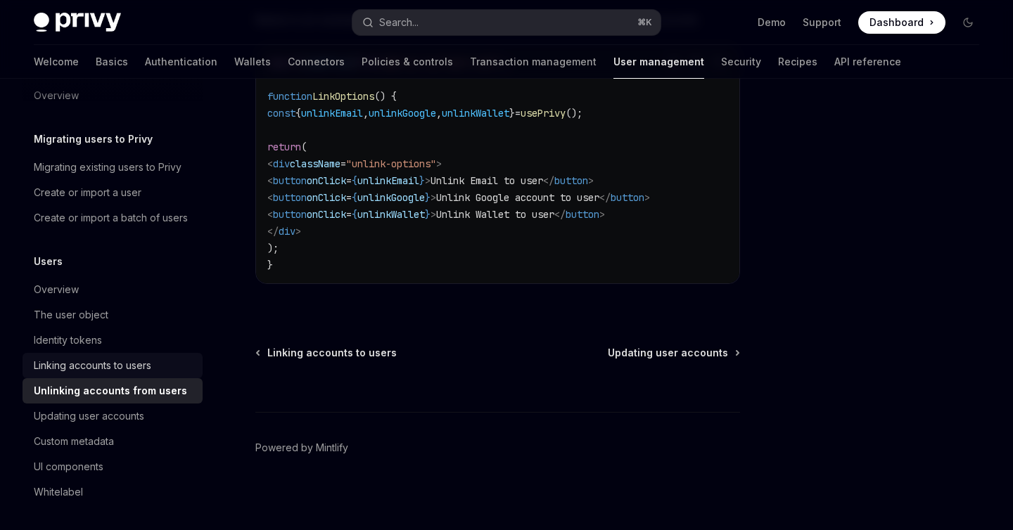
click at [150, 365] on div "Linking accounts to users" at bounding box center [92, 365] width 117 height 17
type textarea "*"
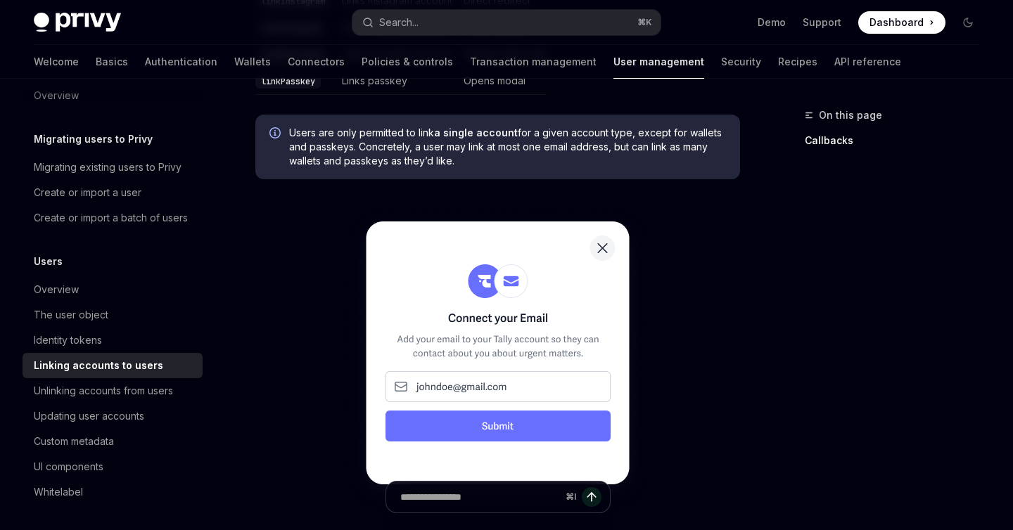
scroll to position [767, 0]
